Goal: Contribute content: Contribute content

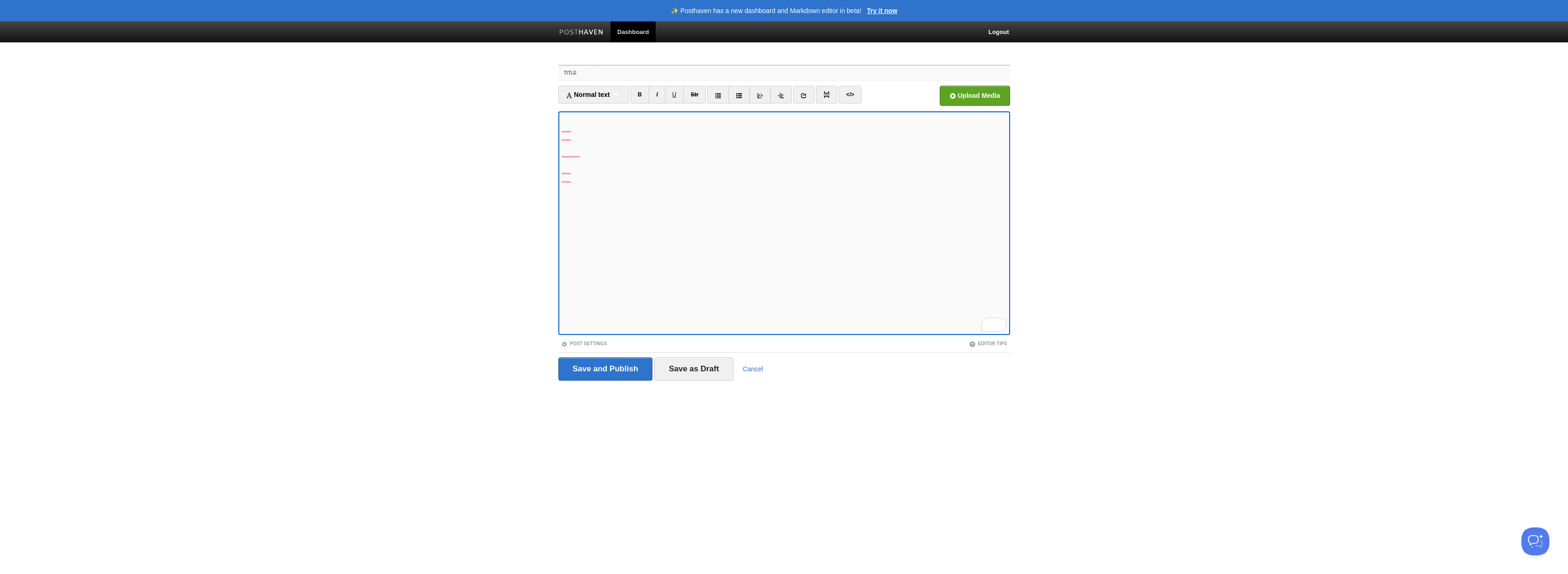
click at [639, 74] on input "Title" at bounding box center [803, 73] width 414 height 15
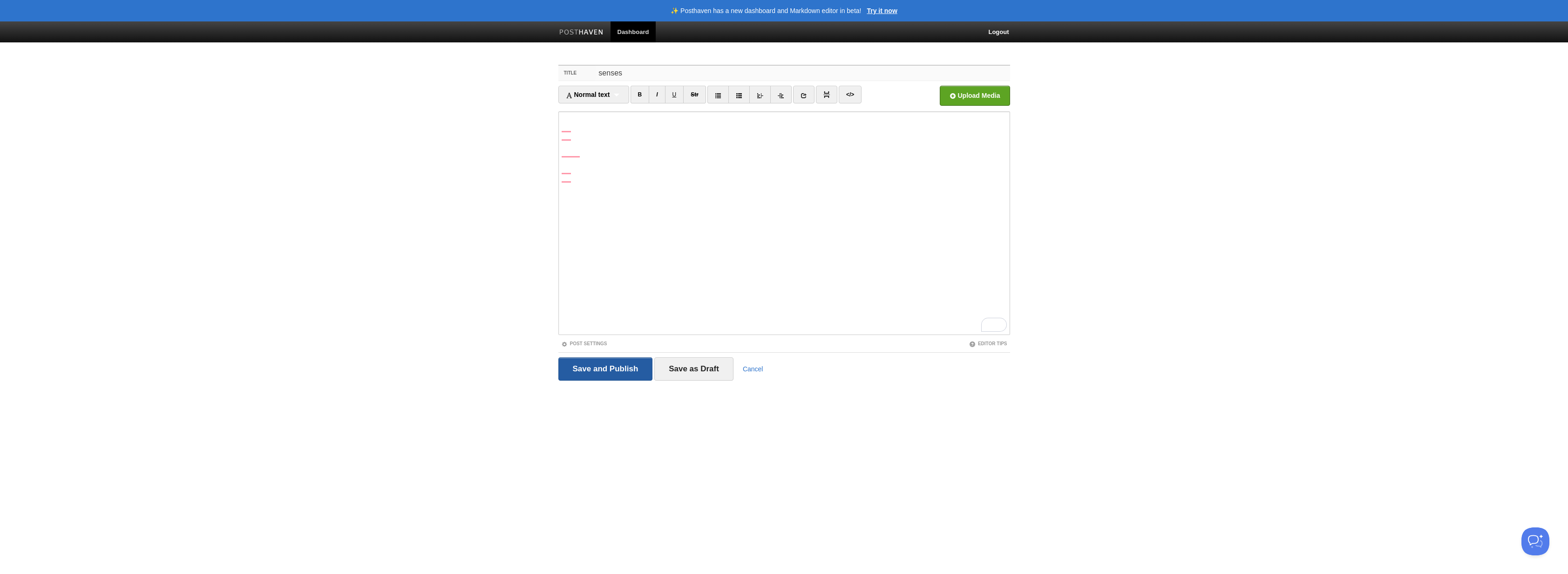
type input "senses"
click at [597, 367] on input "Save and Publish" at bounding box center [605, 369] width 94 height 23
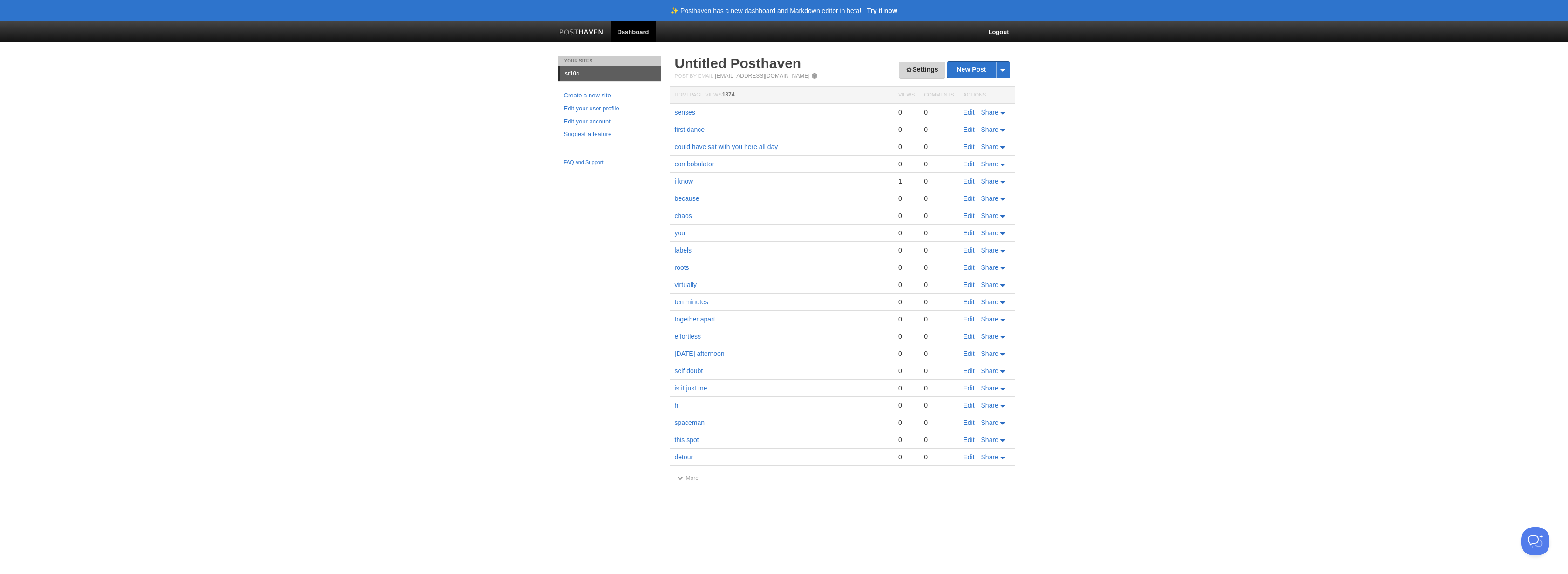
click at [928, 67] on link "Settings" at bounding box center [922, 70] width 46 height 17
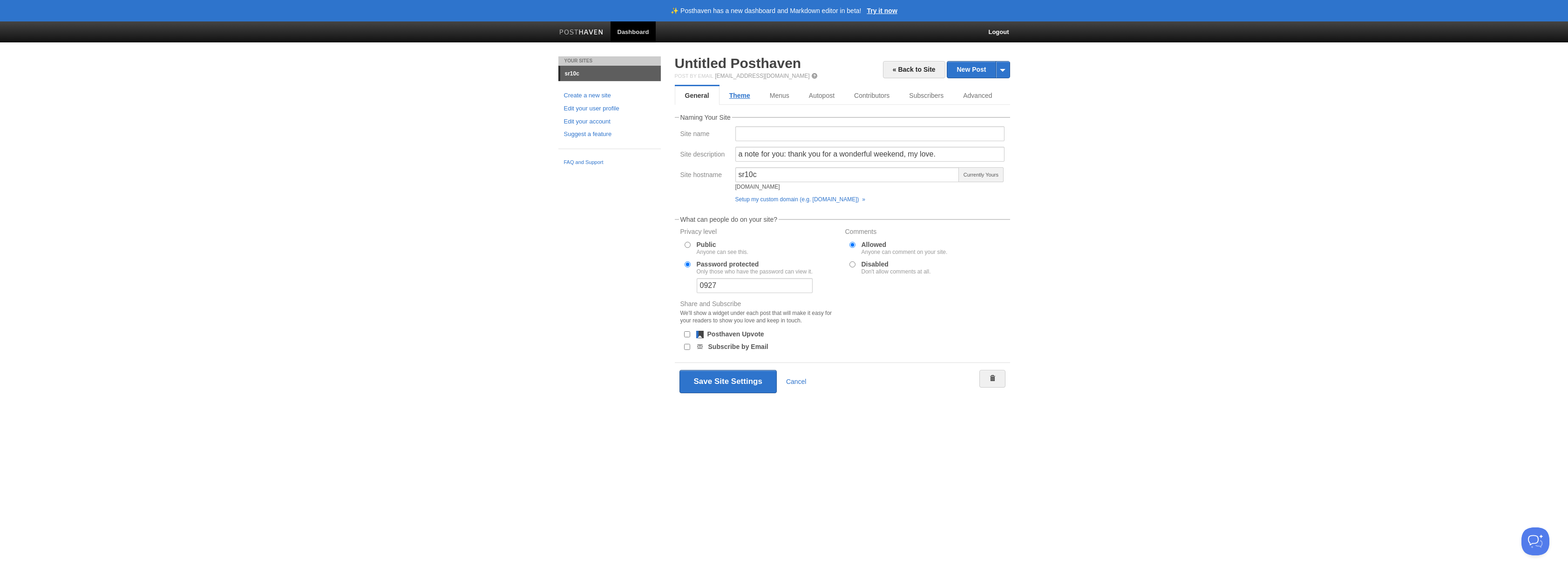
click at [752, 96] on link "Theme" at bounding box center [740, 96] width 41 height 19
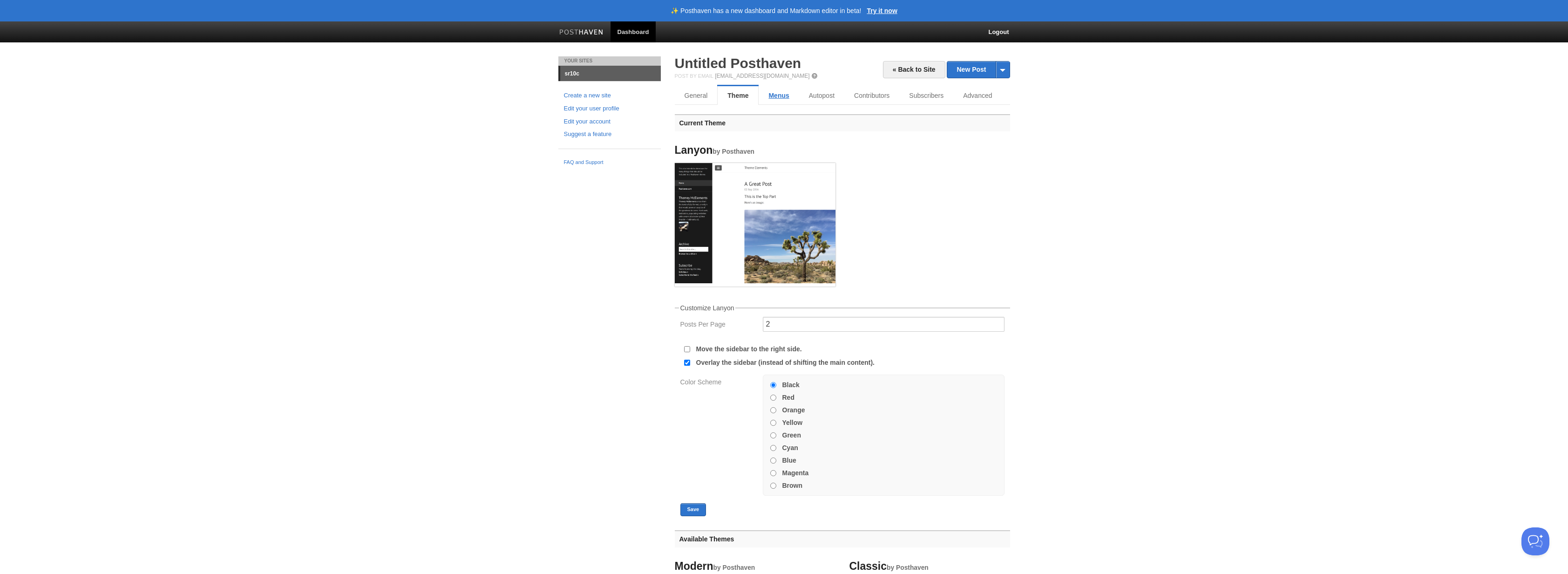
click at [786, 96] on link "Menus" at bounding box center [779, 96] width 40 height 19
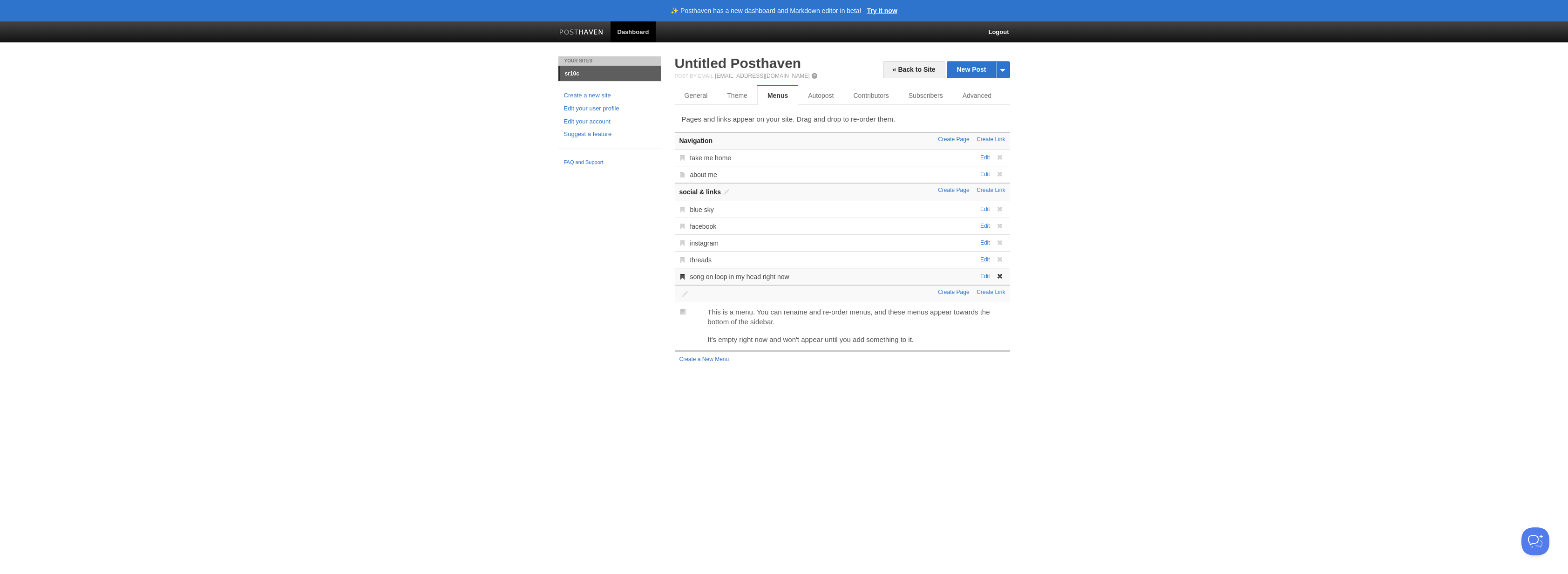
click at [989, 277] on link "Edit" at bounding box center [985, 276] width 10 height 7
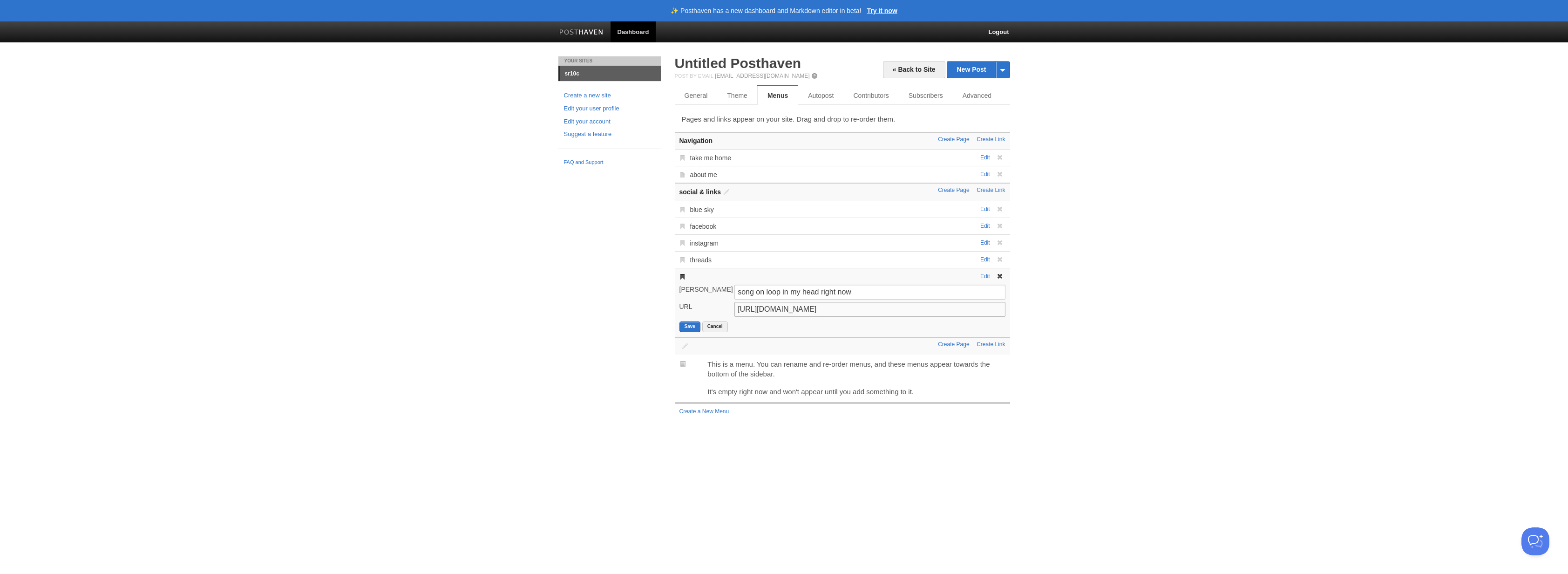
click at [788, 310] on input "[URL][DOMAIN_NAME]" at bounding box center [870, 309] width 271 height 15
paste input "c0dFeUr0Xw?si=uPCa89mBzSSSxNpK"
type input "[URL][DOMAIN_NAME]"
click at [688, 328] on button "Save" at bounding box center [690, 327] width 21 height 11
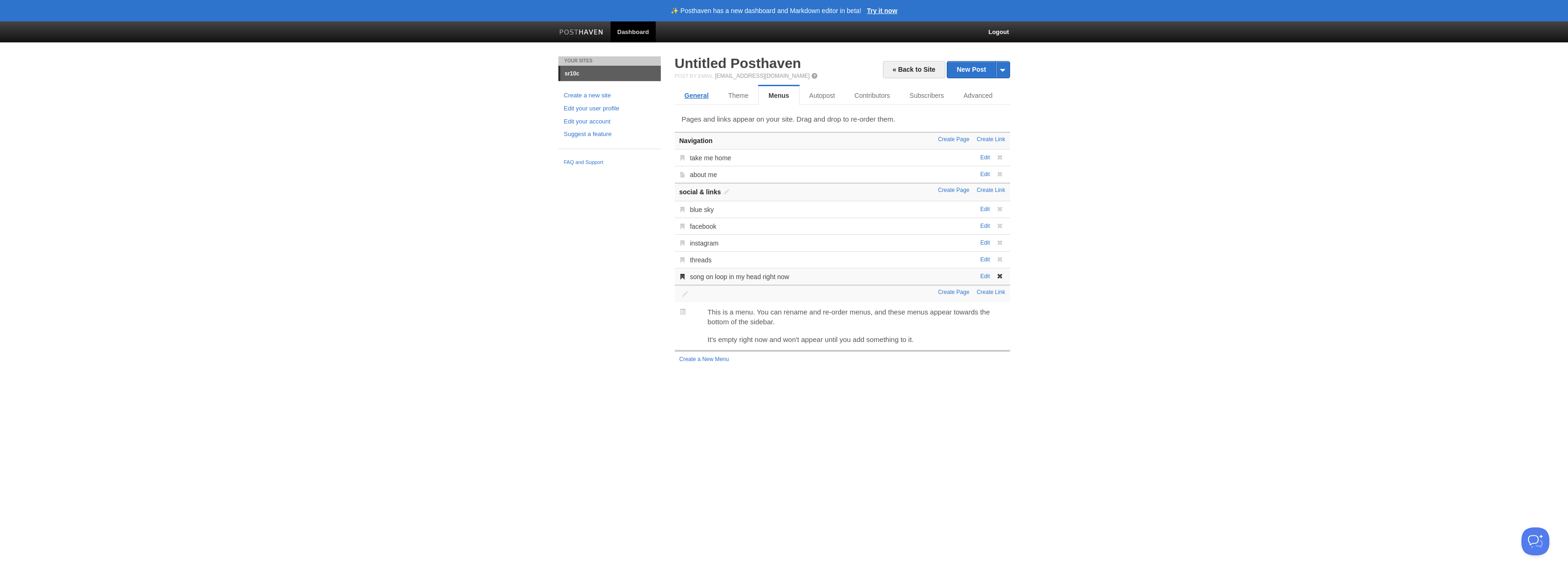
click at [701, 97] on link "General" at bounding box center [697, 96] width 44 height 19
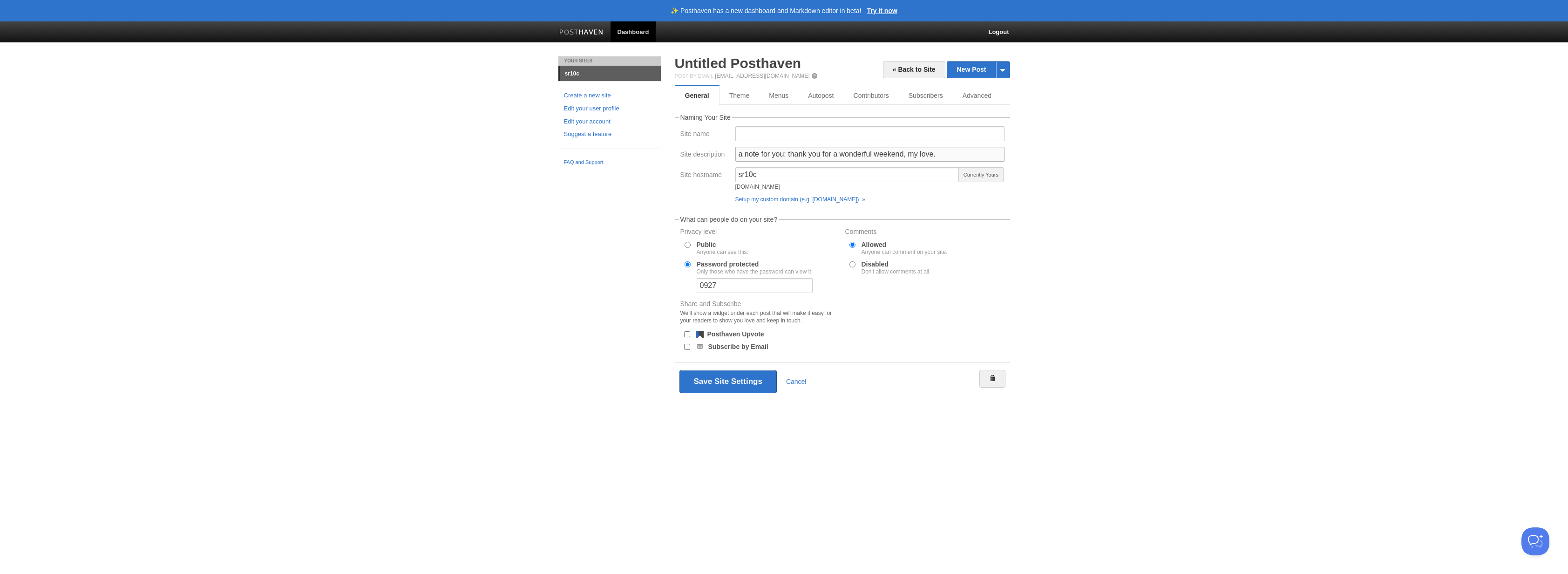
drag, startPoint x: 786, startPoint y: 156, endPoint x: 906, endPoint y: 159, distance: 120.0
click at [906, 159] on input "a note for you: thank you for a wonderful weekend, my love." at bounding box center [870, 154] width 269 height 15
type input "a note for you: right now, all i can think of is the goofy face you made to me …"
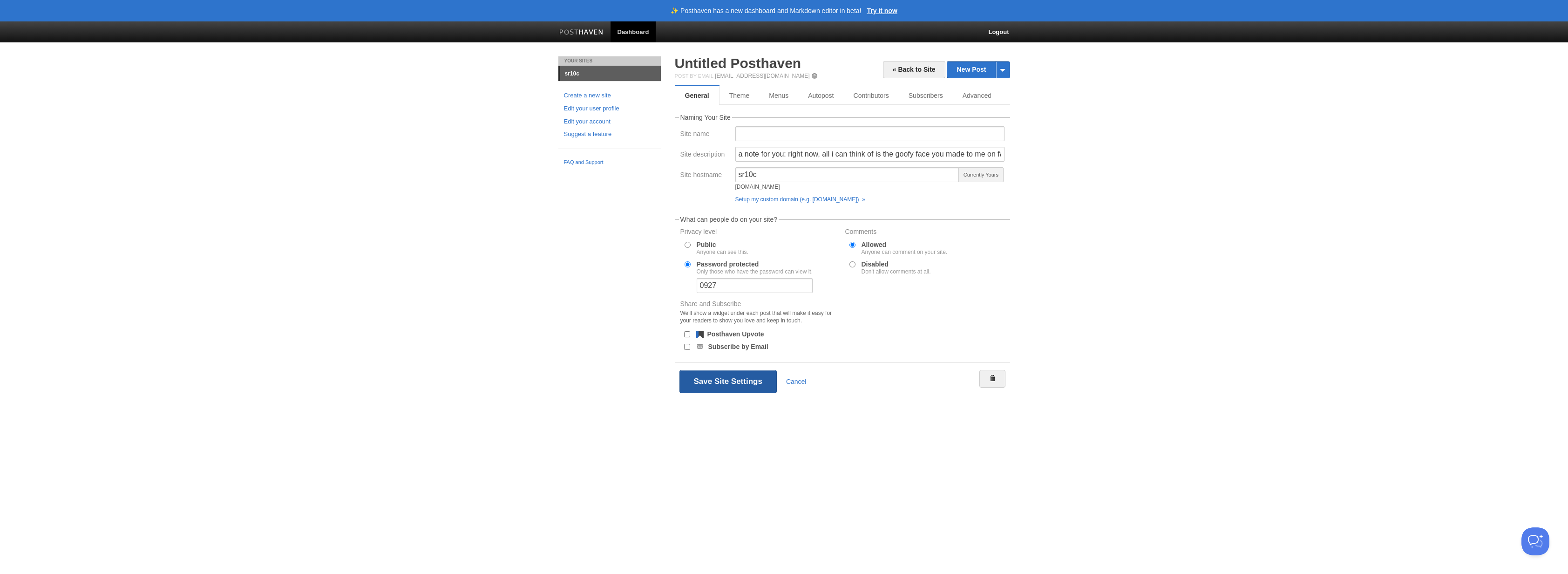
click at [729, 375] on button "Save Site Settings" at bounding box center [728, 381] width 97 height 23
